Goal: Task Accomplishment & Management: Use online tool/utility

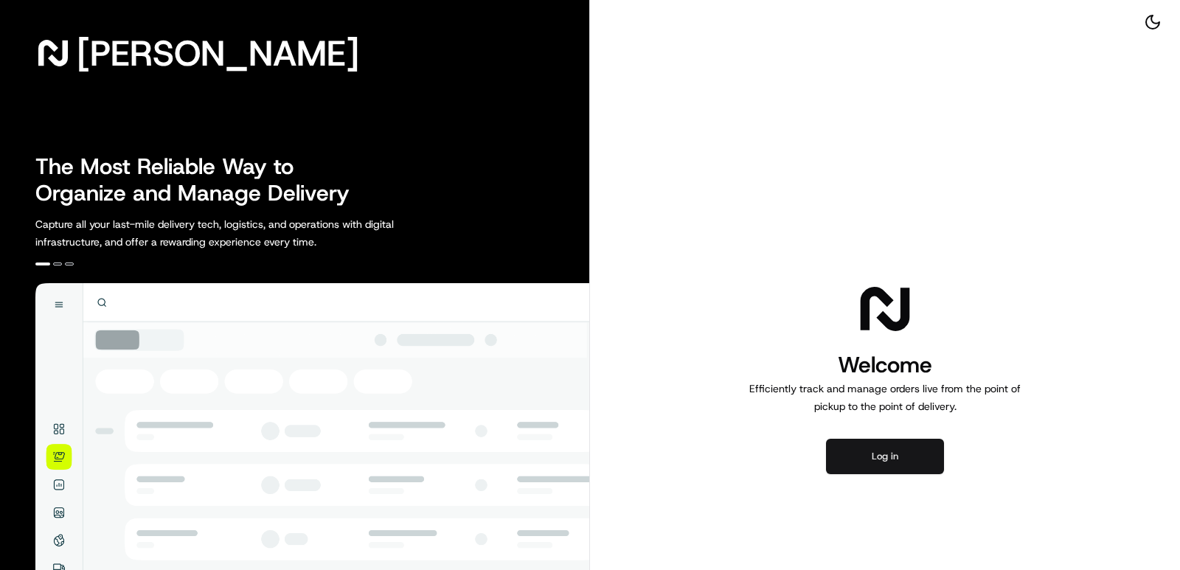
click at [856, 451] on button "Log in" at bounding box center [885, 456] width 118 height 35
